Goal: Task Accomplishment & Management: Manage account settings

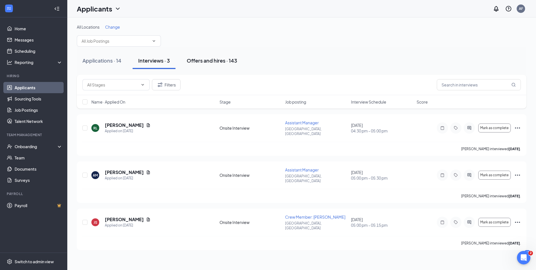
click at [209, 62] on div "Offers and hires · 143" at bounding box center [212, 60] width 50 height 7
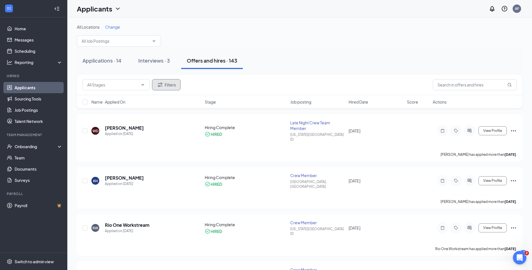
click at [162, 85] on icon "Filter" at bounding box center [160, 84] width 7 height 7
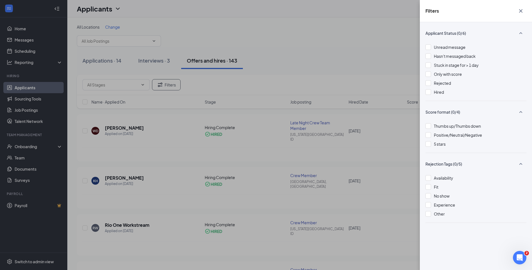
click at [523, 11] on icon "Cross" at bounding box center [520, 11] width 7 height 7
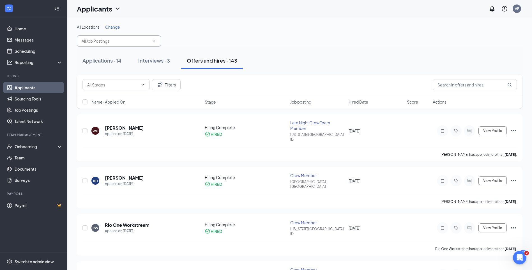
click at [154, 41] on icon "ChevronDown" at bounding box center [154, 41] width 4 height 4
click at [154, 41] on icon "ChevronDown" at bounding box center [154, 40] width 3 height 1
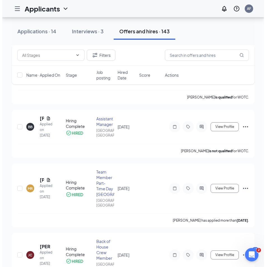
scroll to position [308, 0]
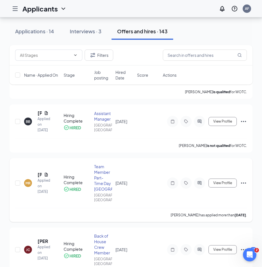
click at [245, 180] on icon "Ellipses" at bounding box center [243, 183] width 7 height 7
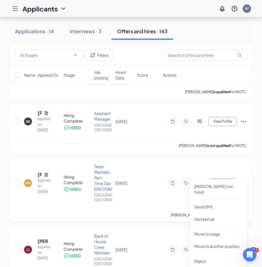
click at [144, 187] on div "[PERSON_NAME] Applied on [DATE] Hiring Complete HIRED Team Member Part-Time Day…" at bounding box center [131, 186] width 232 height 44
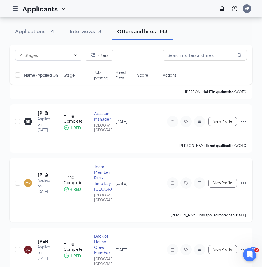
click at [152, 170] on div "[PERSON_NAME] Applied on [DATE] Hiring Complete HIRED Team Member Part-Time Day…" at bounding box center [131, 186] width 232 height 44
click at [226, 181] on span "View Profile" at bounding box center [222, 183] width 19 height 4
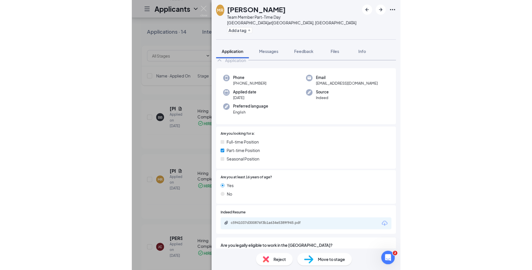
scroll to position [28, 0]
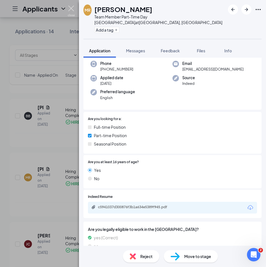
click at [73, 8] on img at bounding box center [71, 11] width 7 height 11
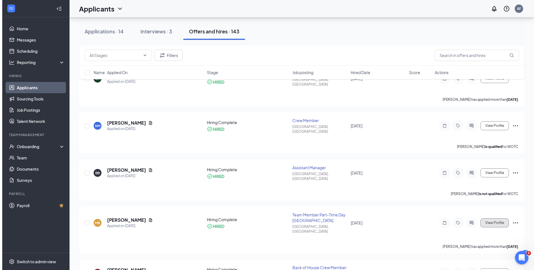
scroll to position [168, 0]
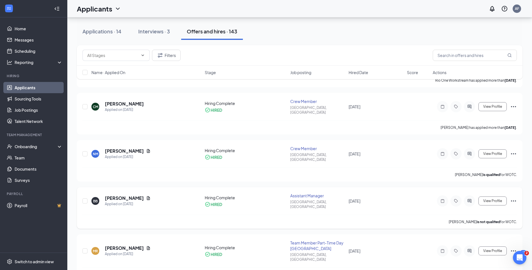
click at [174, 195] on div "BB [PERSON_NAME] Applied on [DATE]" at bounding box center [146, 201] width 110 height 12
click at [492, 199] on span "View Profile" at bounding box center [492, 201] width 19 height 4
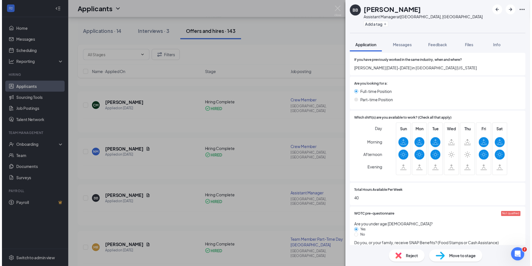
scroll to position [280, 0]
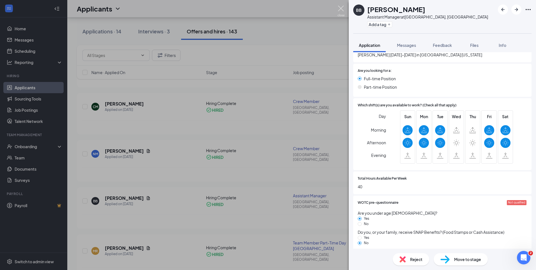
click at [343, 9] on img at bounding box center [341, 11] width 7 height 11
